Goal: Check status: Check status

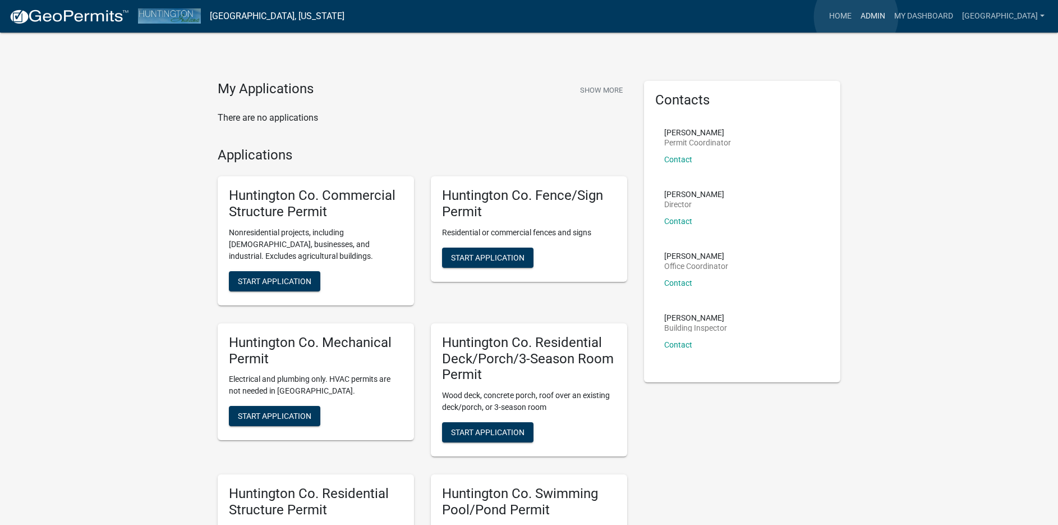
click at [857, 17] on link "Admin" at bounding box center [873, 16] width 34 height 21
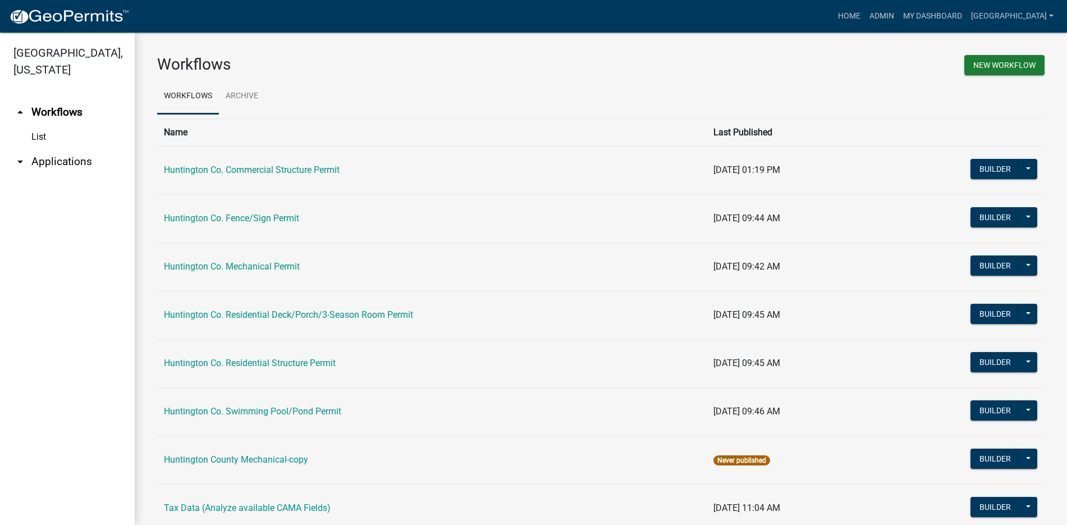
click at [69, 162] on link "arrow_drop_down Applications" at bounding box center [67, 161] width 135 height 27
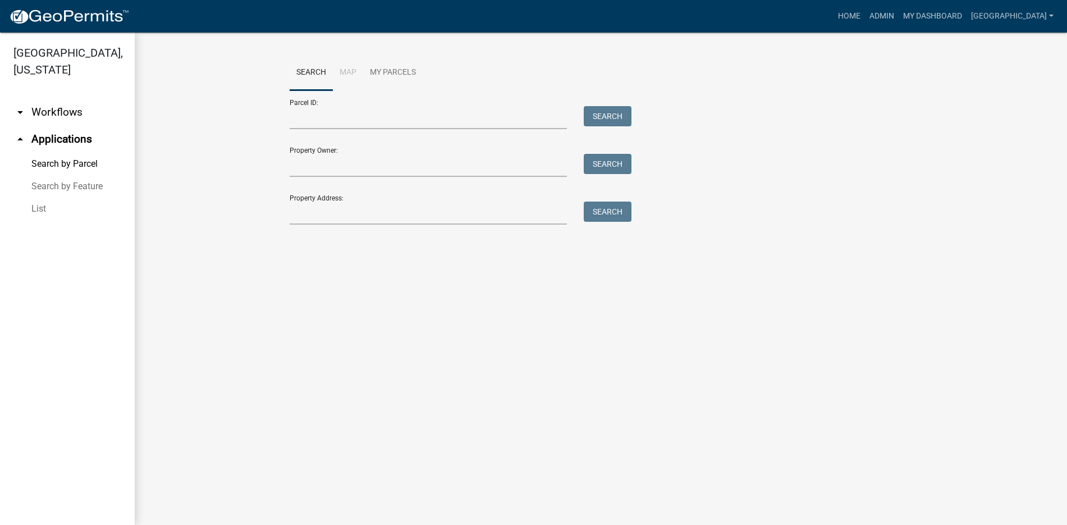
click at [46, 209] on link "List" at bounding box center [67, 208] width 135 height 22
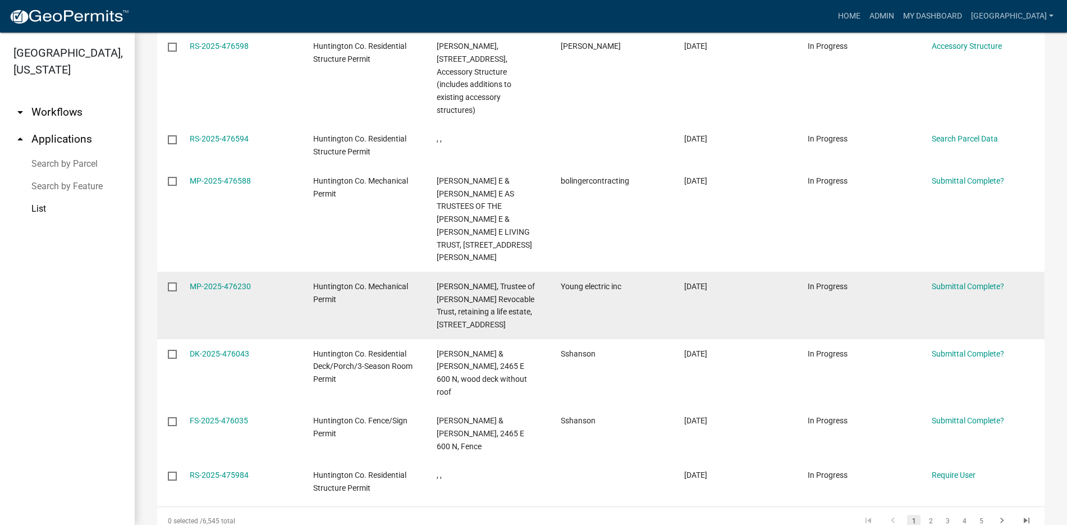
scroll to position [394, 0]
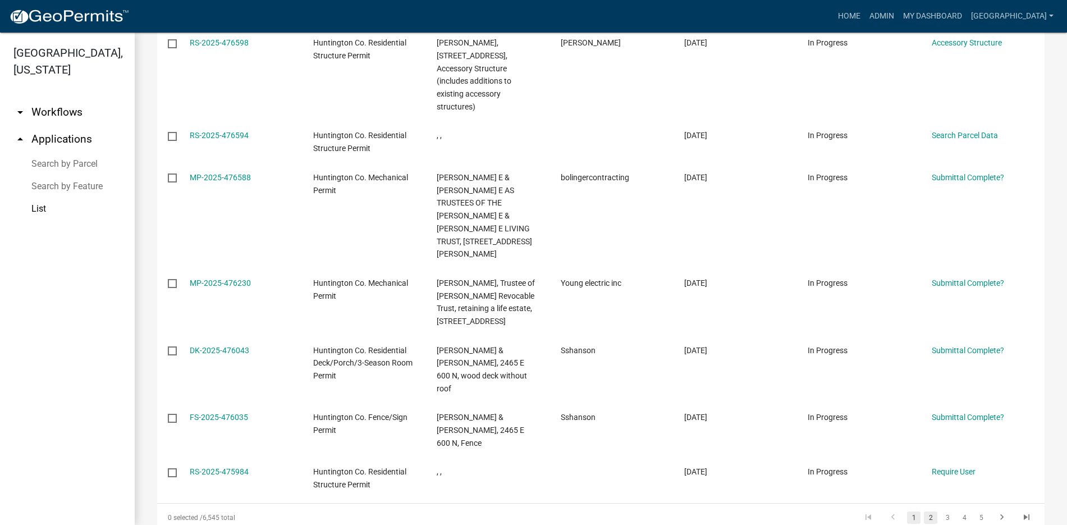
click at [924, 511] on link "2" at bounding box center [930, 517] width 13 height 12
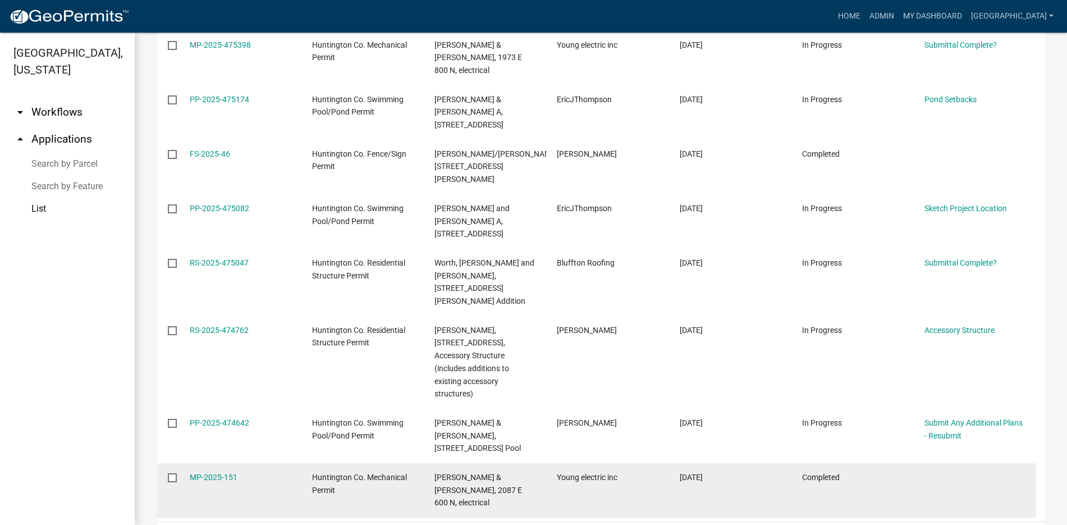
scroll to position [318, 0]
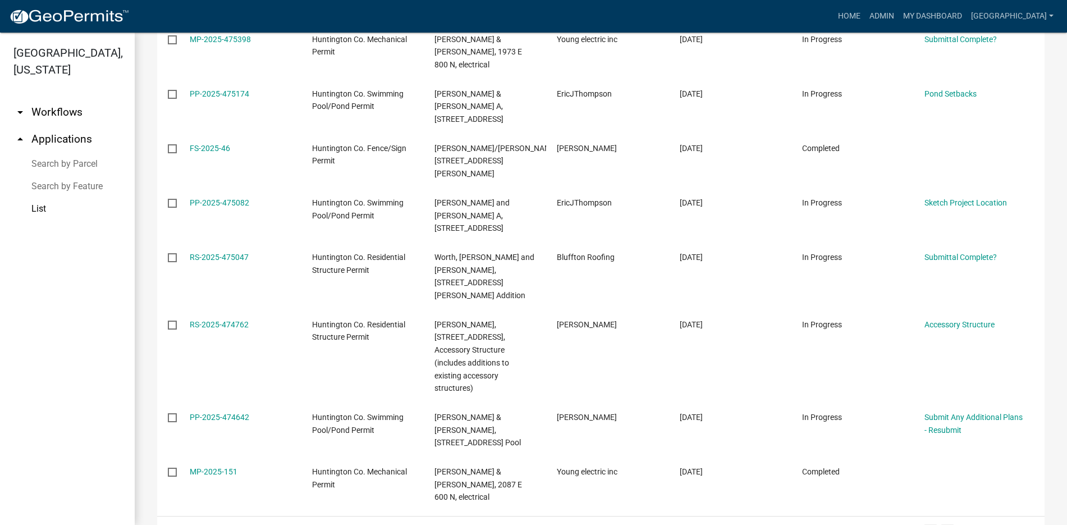
click at [940, 524] on link "3" at bounding box center [946, 530] width 13 height 12
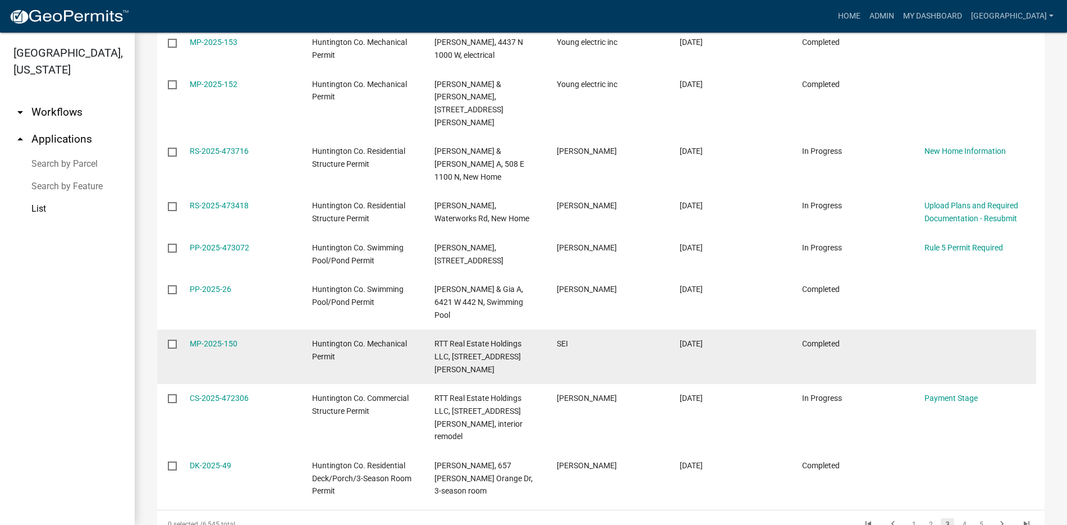
scroll to position [280, 0]
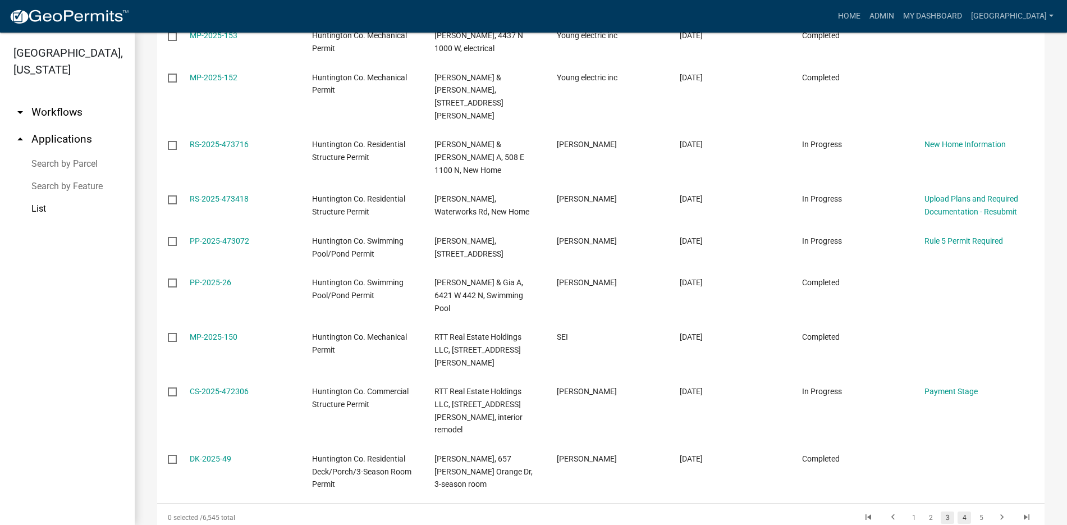
click at [957, 511] on link "4" at bounding box center [963, 517] width 13 height 12
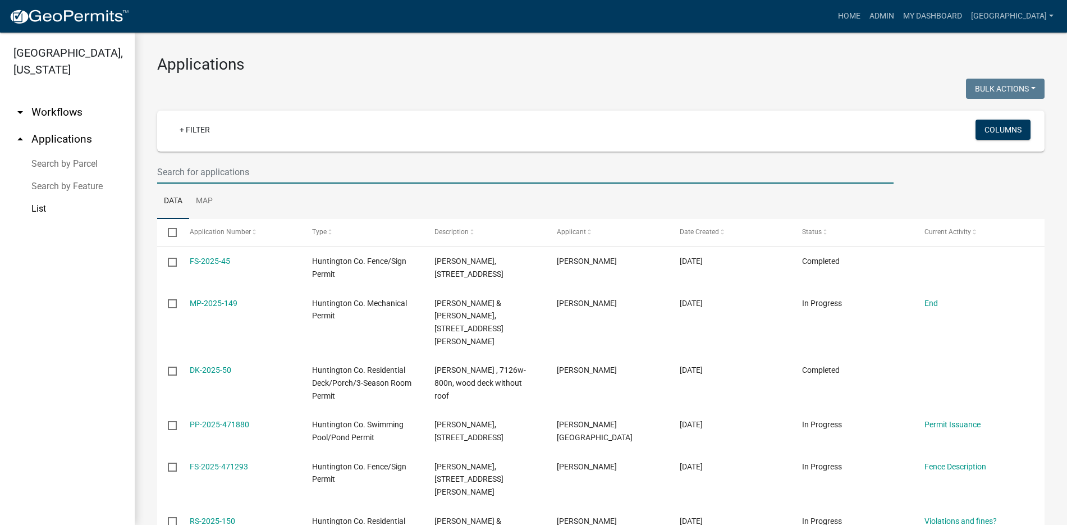
click at [207, 171] on input "text" at bounding box center [525, 171] width 736 height 23
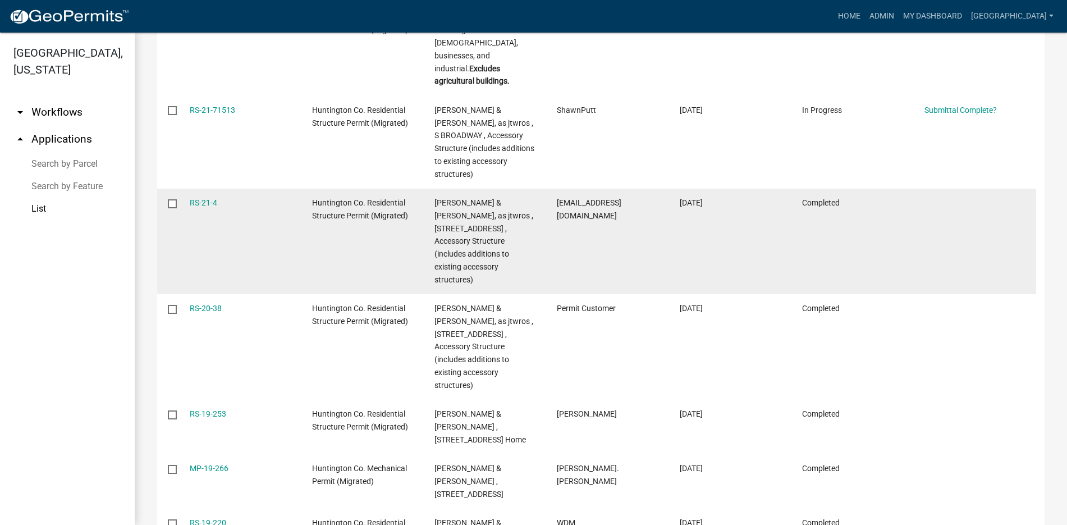
scroll to position [426, 0]
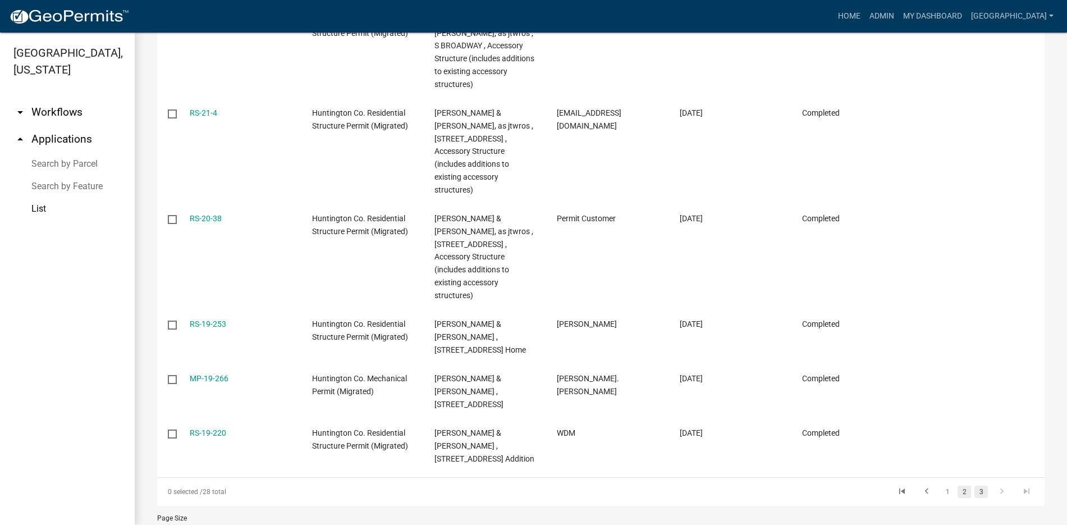
type input "[PERSON_NAME]"
click at [957, 485] on link "2" at bounding box center [963, 491] width 13 height 12
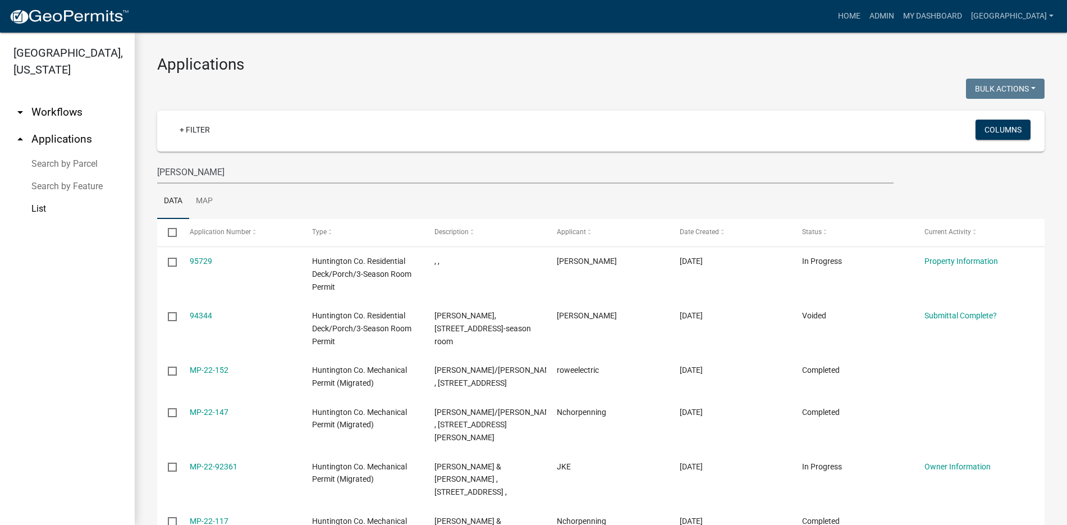
click at [40, 208] on link "List" at bounding box center [67, 208] width 135 height 22
drag, startPoint x: 192, startPoint y: 168, endPoint x: 104, endPoint y: 183, distance: 89.3
click at [104, 183] on div "[GEOGRAPHIC_DATA], [US_STATE] arrow_drop_down Workflows List arrow_drop_up Appl…" at bounding box center [533, 279] width 1067 height 492
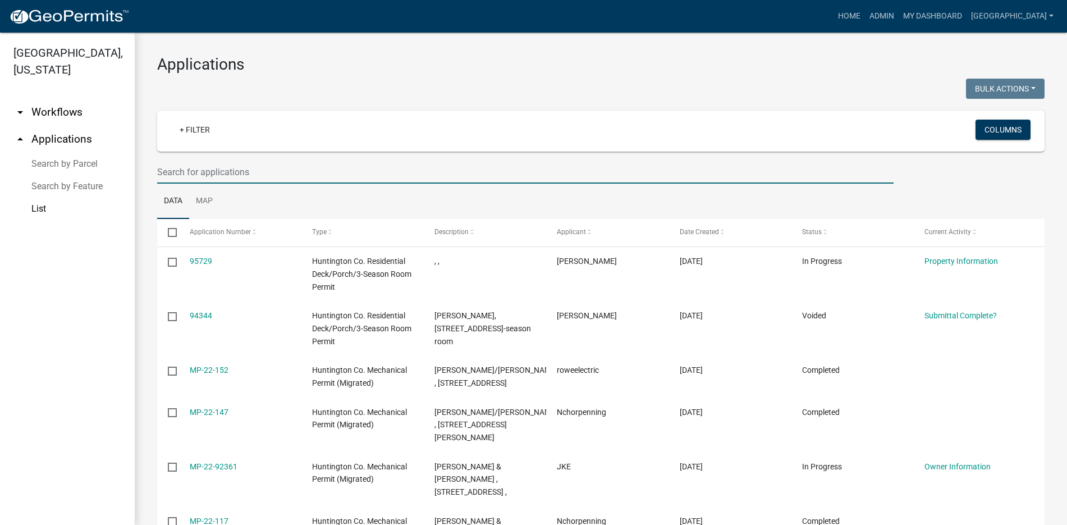
click at [164, 171] on input "text" at bounding box center [525, 171] width 736 height 23
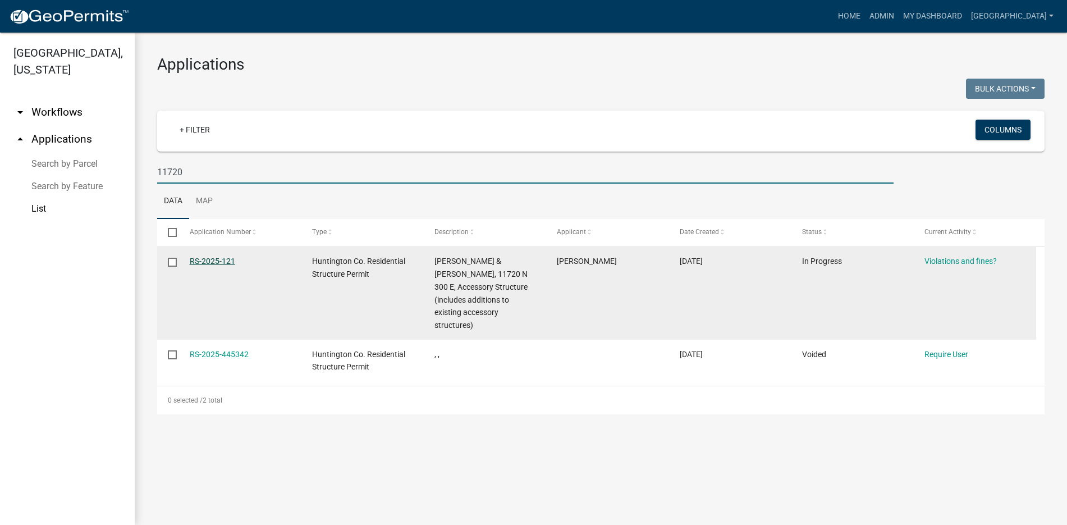
type input "11720"
click at [211, 259] on link "RS-2025-121" at bounding box center [212, 260] width 45 height 9
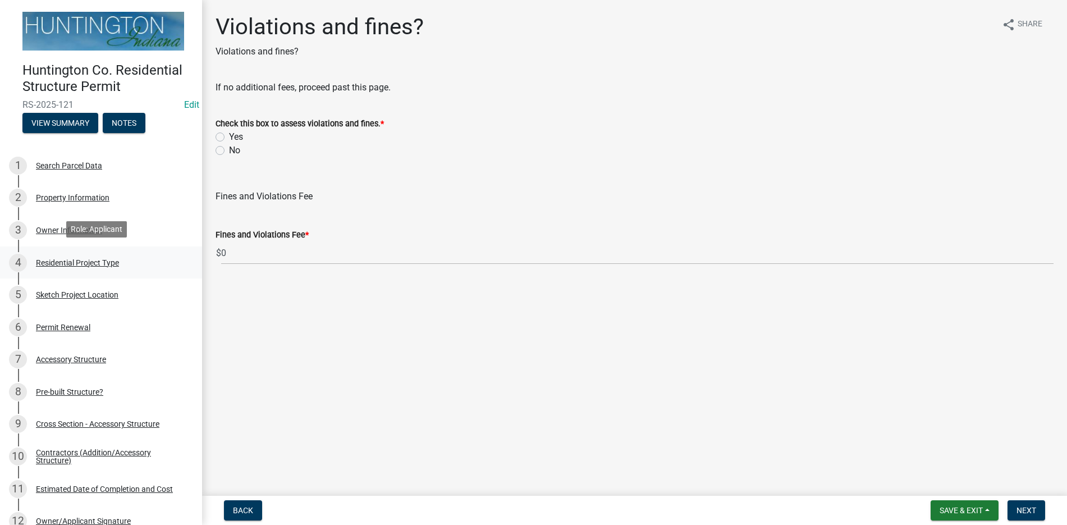
click at [93, 261] on div "Residential Project Type" at bounding box center [77, 263] width 83 height 8
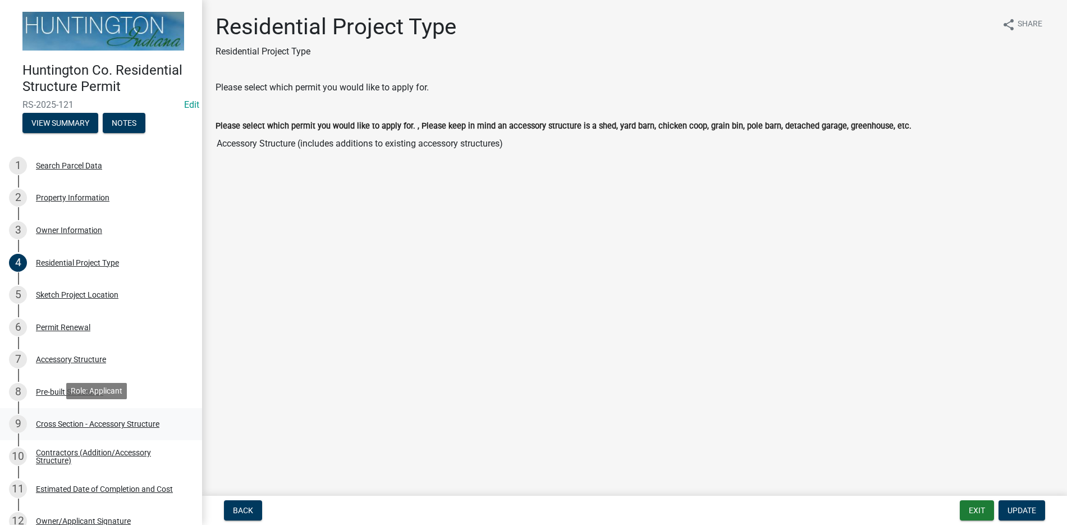
click at [123, 424] on div "Cross Section - Accessory Structure" at bounding box center [97, 424] width 123 height 8
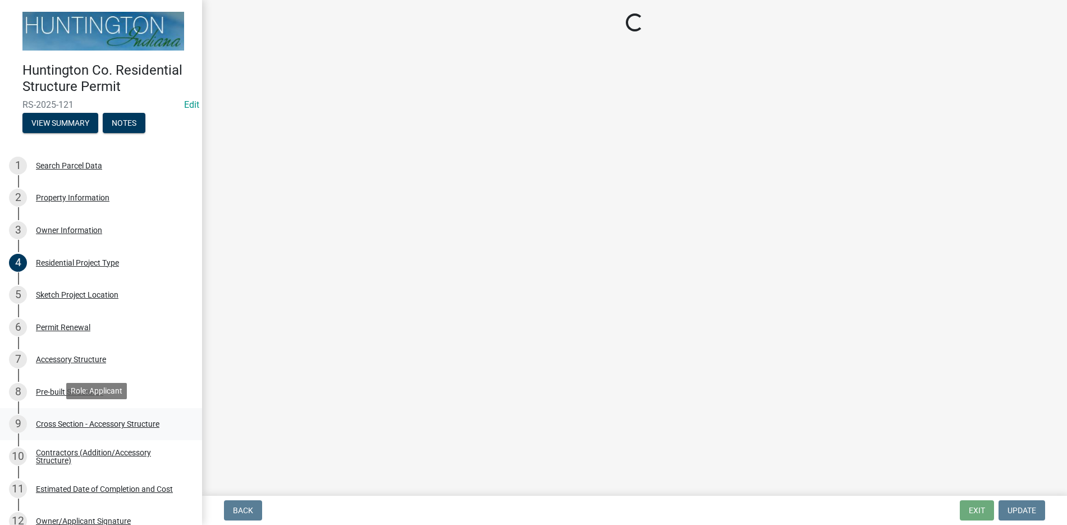
select select "24d4f506-41fa-4939-ac19-17382de83287"
select select "58ed3e0b-1ace-471f-b889-2677fdd8f470"
select select "22f604be-c36a-40f3-9f57-4bbc5c076a1d"
select select "d2ffbfd7-5c5a-4bd1-90d0-91a80e23a38a"
select select "174524f7-a4fe-45d6-a770-f02cb493cb11"
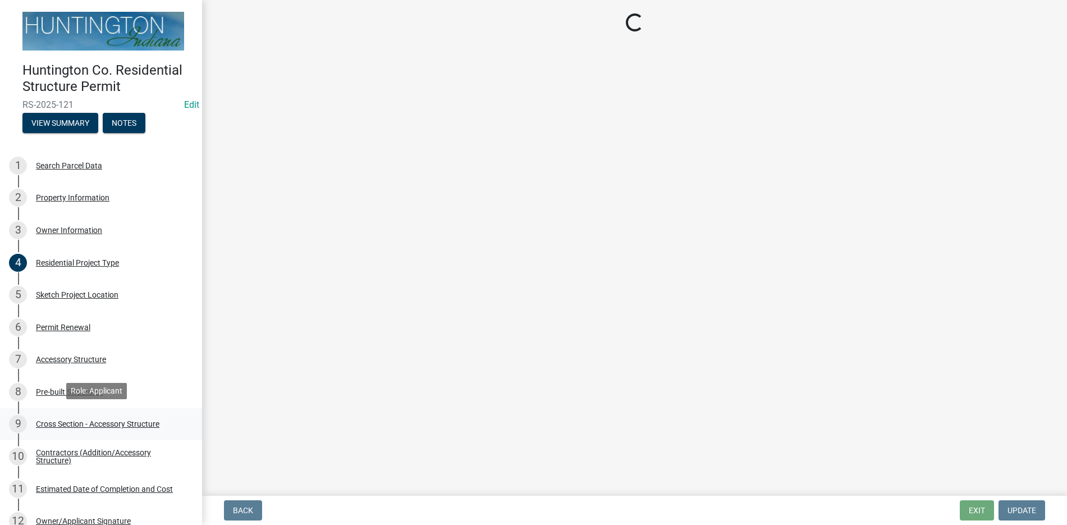
select select "47d8cbb9-bcbe-4296-b8b7-03366280172c"
select select "4fdc516c-604c-4414-8a7b-17ba26ee5816"
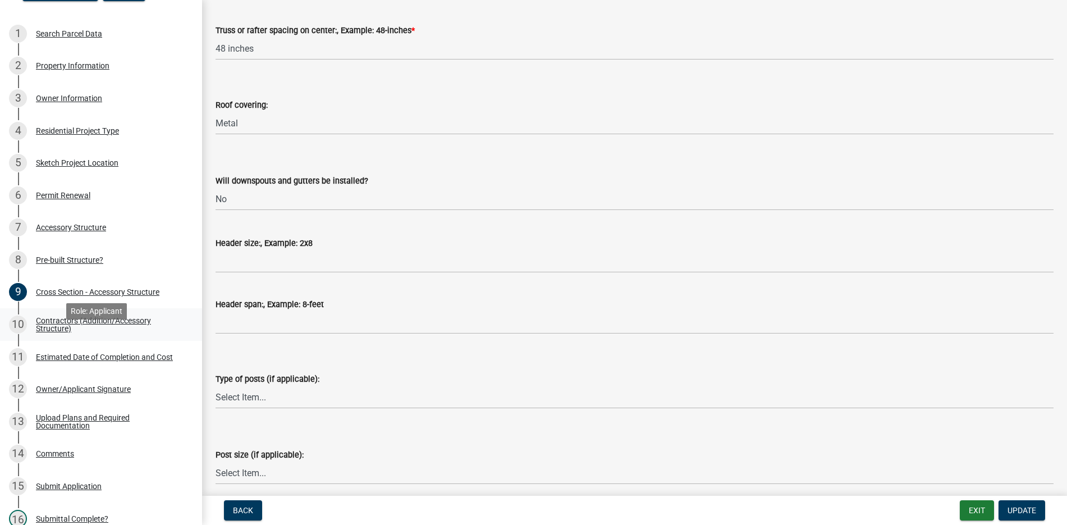
scroll to position [112, 0]
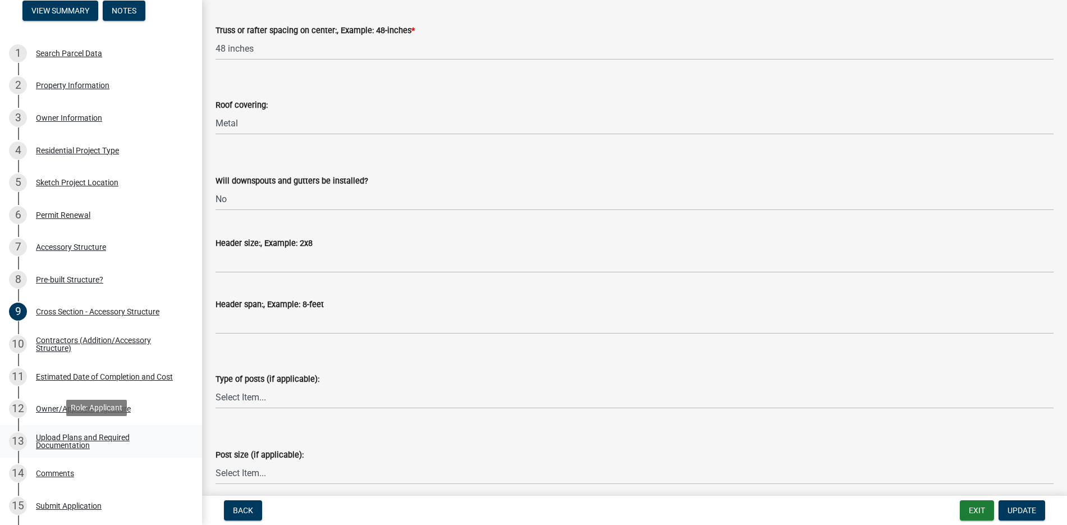
click at [68, 433] on div "Upload Plans and Required Documentation" at bounding box center [110, 441] width 148 height 16
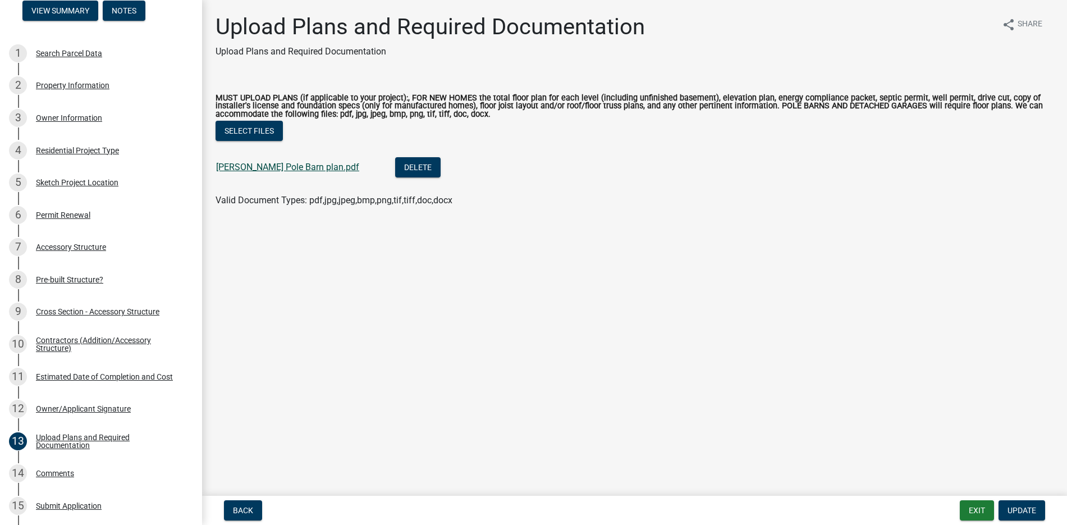
click at [327, 169] on link "[PERSON_NAME] Pole Barn plan.pdf" at bounding box center [287, 167] width 143 height 11
